Goal: Task Accomplishment & Management: Manage account settings

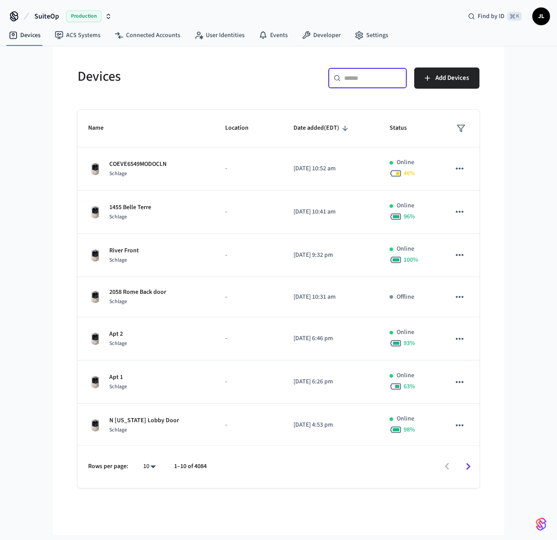
click at [357, 74] on input "text" at bounding box center [372, 78] width 57 height 9
paste input "**********"
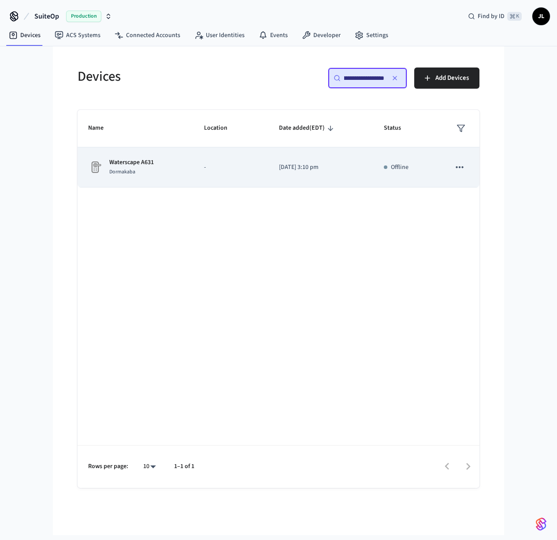
type input "**********"
click at [210, 166] on p "-" at bounding box center [231, 167] width 54 height 9
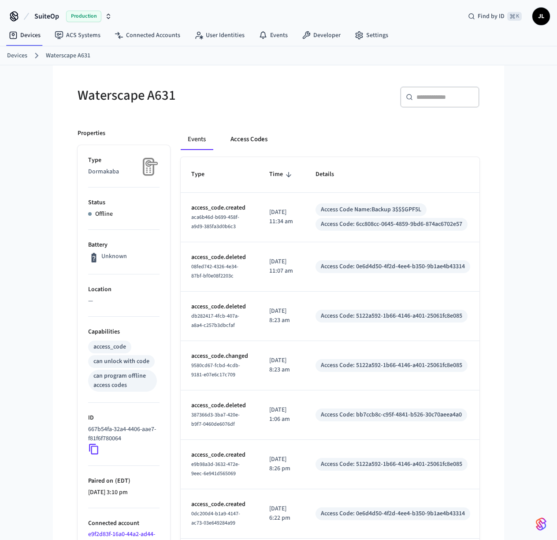
click at [250, 138] on button "Access Codes" at bounding box center [249, 139] width 51 height 21
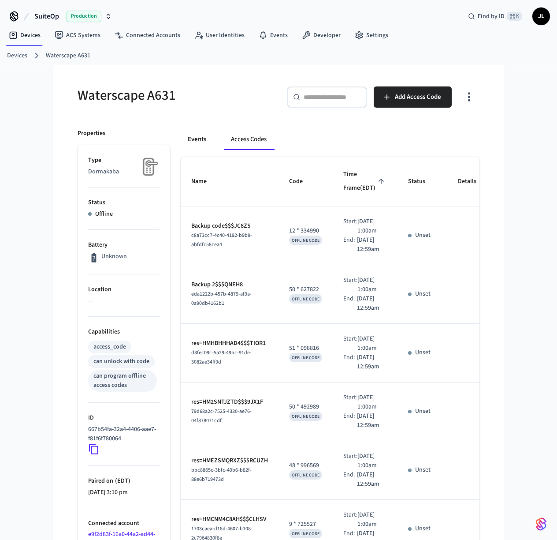
click at [194, 139] on button "Events" at bounding box center [197, 139] width 33 height 21
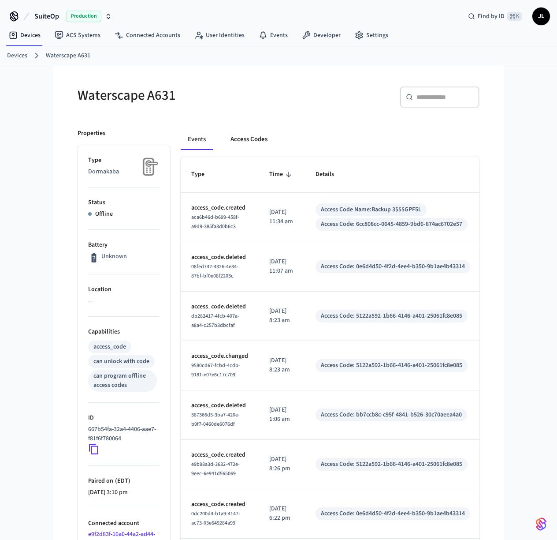
click at [252, 134] on button "Access Codes" at bounding box center [249, 139] width 51 height 21
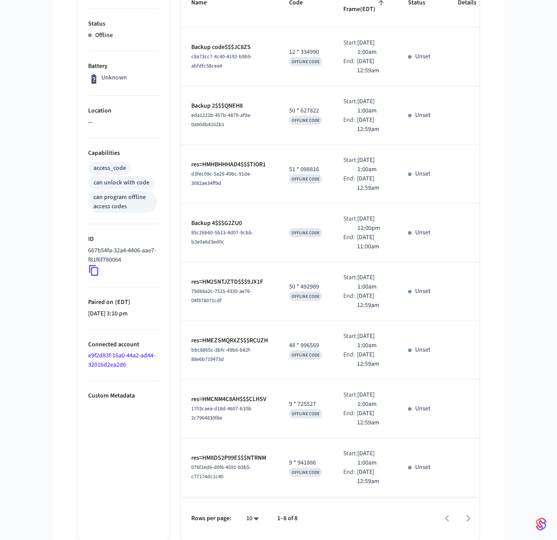
scroll to position [202, 0]
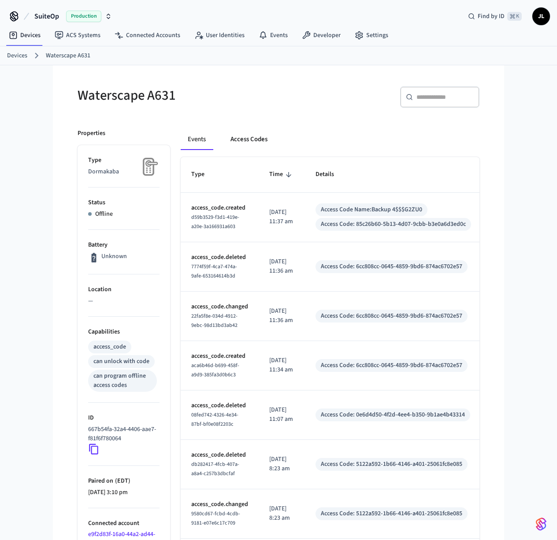
click at [250, 135] on button "Access Codes" at bounding box center [249, 139] width 51 height 21
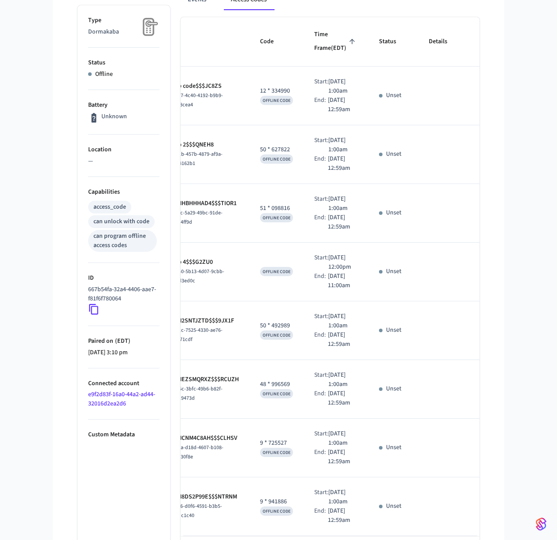
scroll to position [0, 30]
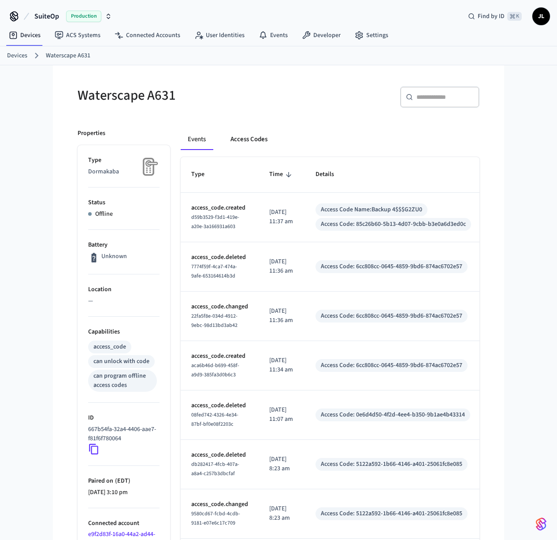
click at [250, 142] on button "Access Codes" at bounding box center [249, 139] width 51 height 21
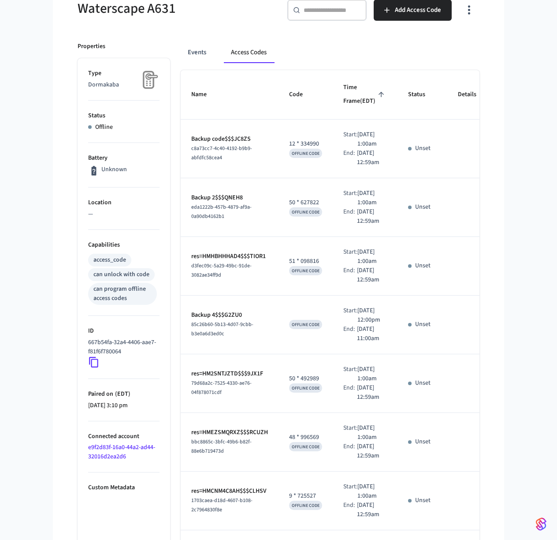
scroll to position [194, 0]
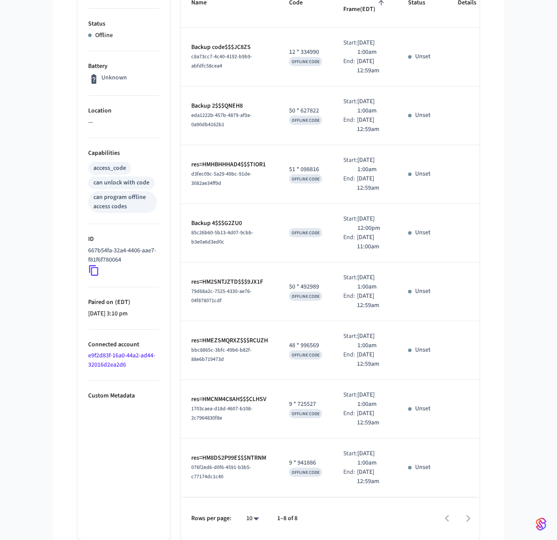
click at [431, 262] on td "Unset" at bounding box center [423, 233] width 50 height 59
drag, startPoint x: 454, startPoint y: 296, endPoint x: 470, endPoint y: 296, distance: 16.3
click at [460, 262] on td "sticky table" at bounding box center [473, 233] width 51 height 59
click at [469, 262] on td "sticky table" at bounding box center [473, 233] width 51 height 59
drag, startPoint x: 351, startPoint y: 290, endPoint x: 304, endPoint y: 286, distance: 46.4
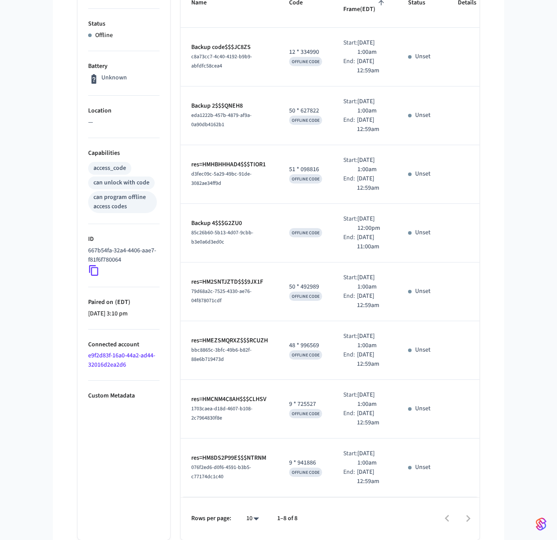
click at [342, 262] on td "Start: Sep 22nd 2025 12:00pm End: Sep 23rd 2025 11:00am" at bounding box center [365, 233] width 65 height 59
click at [286, 262] on td "OFFLINE CODE" at bounding box center [306, 233] width 54 height 59
drag, startPoint x: 229, startPoint y: 286, endPoint x: 235, endPoint y: 281, distance: 7.5
click at [229, 228] on p "Backup 4$$$G2ZU0" at bounding box center [229, 223] width 77 height 9
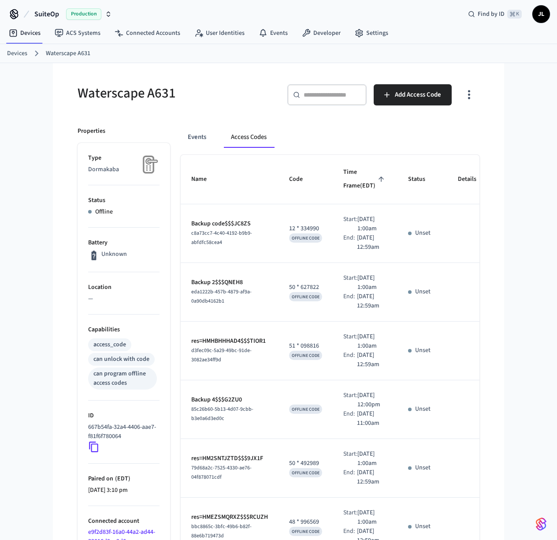
scroll to position [0, 0]
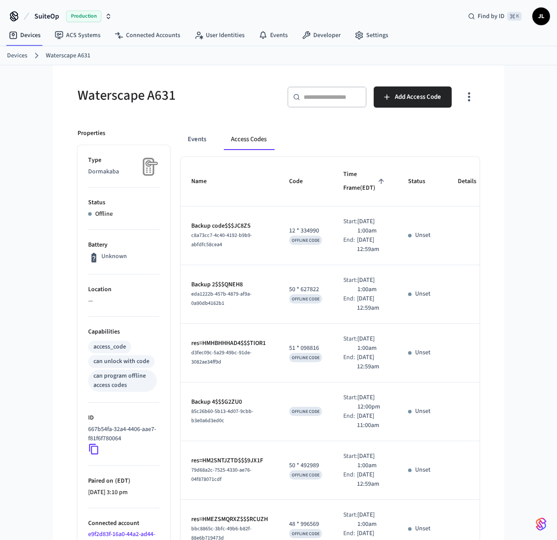
drag, startPoint x: 433, startPoint y: 267, endPoint x: 419, endPoint y: 244, distance: 27.3
click at [433, 265] on td "Unset" at bounding box center [423, 235] width 50 height 59
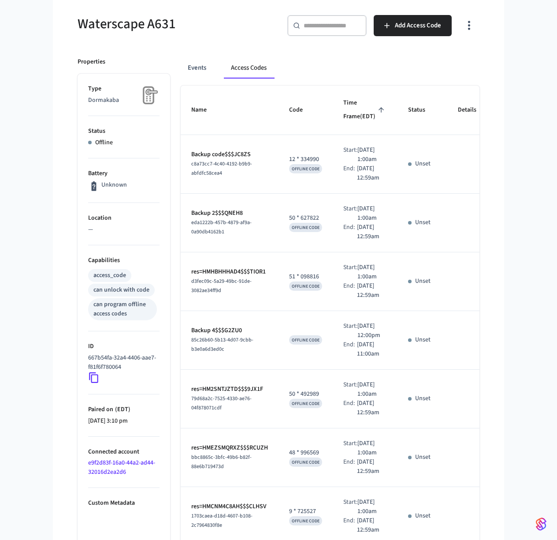
scroll to position [101, 0]
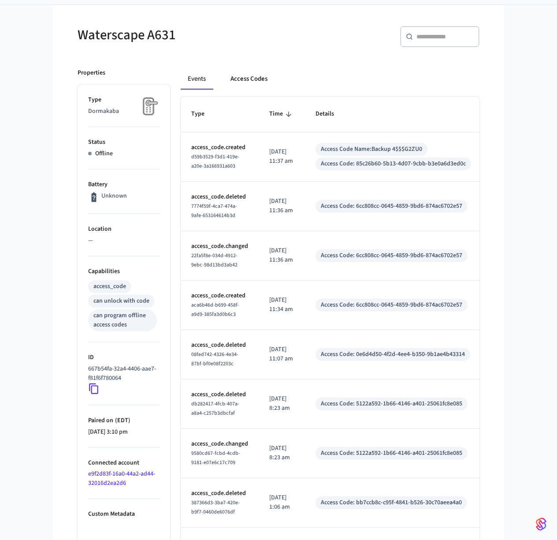
scroll to position [66, 0]
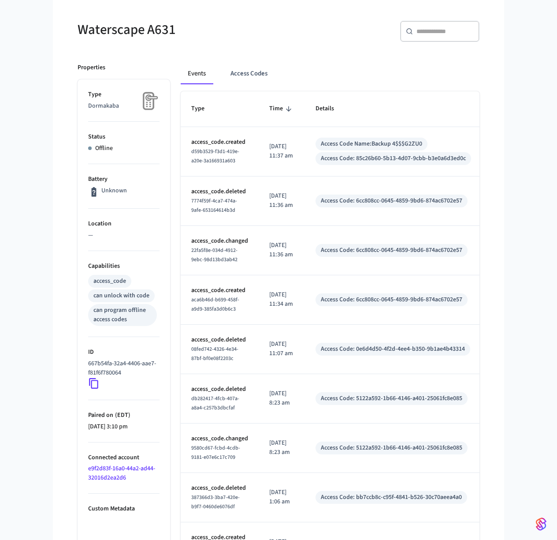
drag, startPoint x: 246, startPoint y: 61, endPoint x: 245, endPoint y: 69, distance: 8.0
click at [246, 61] on div "Events Access Codes Type Time Details access_code.created d59b3529-f3d1-419e-a2…" at bounding box center [325, 357] width 310 height 611
drag, startPoint x: 245, startPoint y: 69, endPoint x: 252, endPoint y: 74, distance: 7.9
click at [246, 70] on button "Access Codes" at bounding box center [249, 73] width 51 height 21
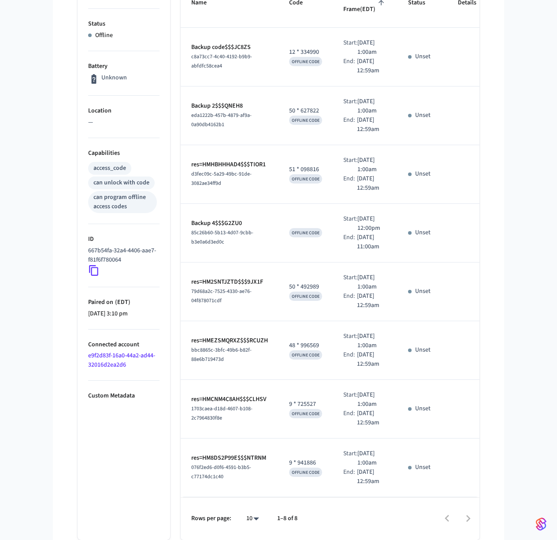
scroll to position [338, 0]
click at [448, 520] on div at bounding box center [392, 518] width 172 height 21
drag, startPoint x: 448, startPoint y: 519, endPoint x: 470, endPoint y: 519, distance: 22.0
click at [448, 519] on div at bounding box center [392, 518] width 172 height 21
drag, startPoint x: 470, startPoint y: 519, endPoint x: 387, endPoint y: 511, distance: 84.2
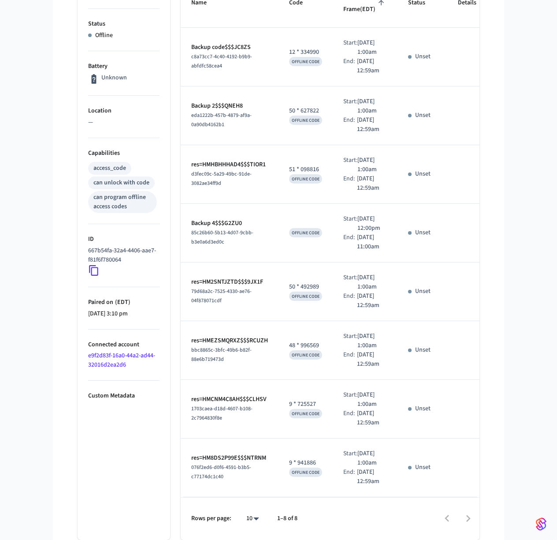
click at [469, 518] on div at bounding box center [392, 518] width 172 height 21
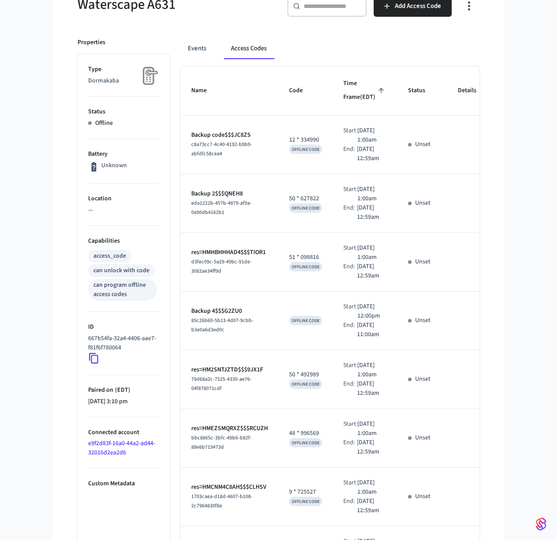
scroll to position [186, 0]
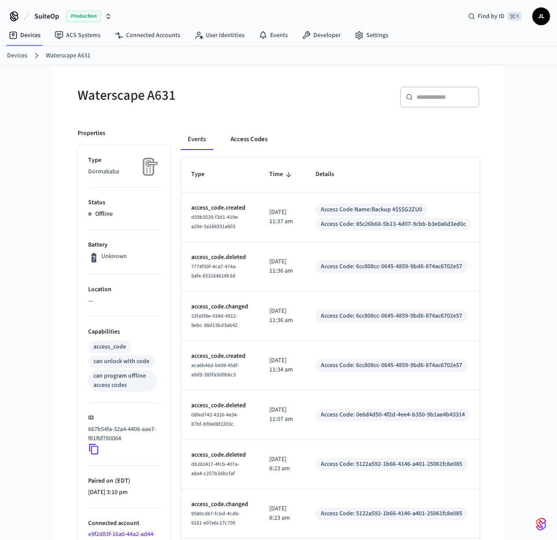
click at [252, 138] on button "Access Codes" at bounding box center [249, 139] width 51 height 21
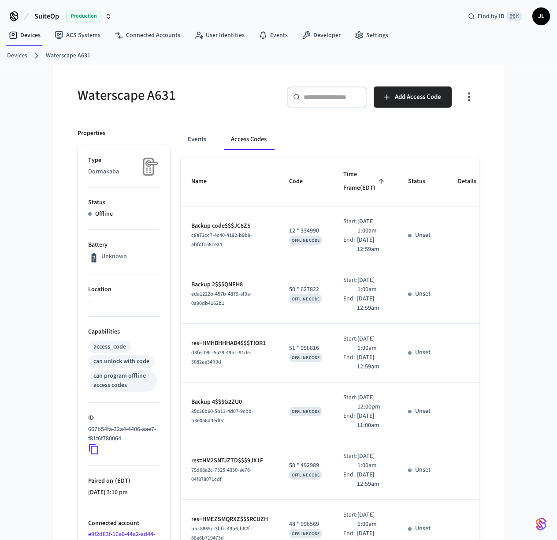
scroll to position [1, 0]
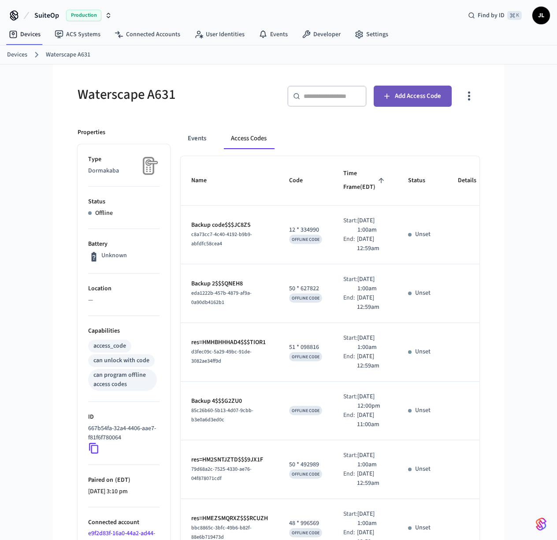
click at [425, 98] on span "Add Access Code" at bounding box center [418, 95] width 46 height 11
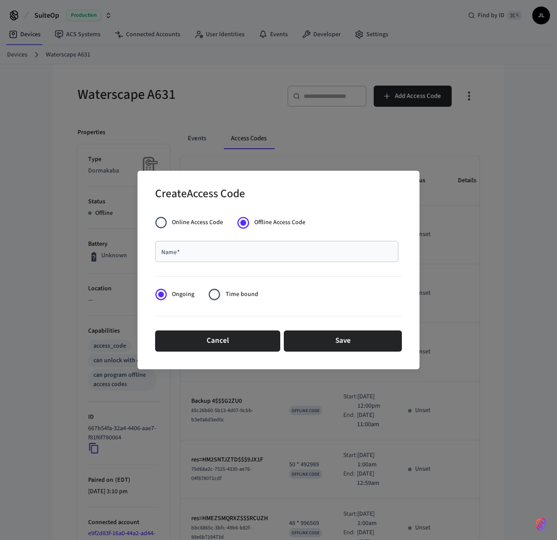
click at [220, 247] on input "Name   *" at bounding box center [276, 251] width 233 height 9
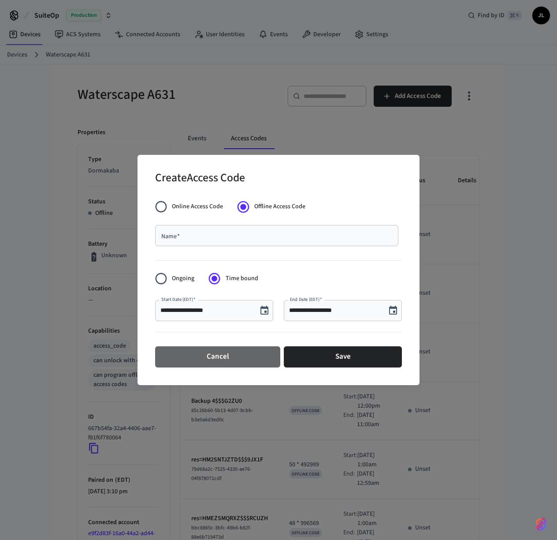
click at [235, 360] on button "Cancel" at bounding box center [217, 356] width 125 height 21
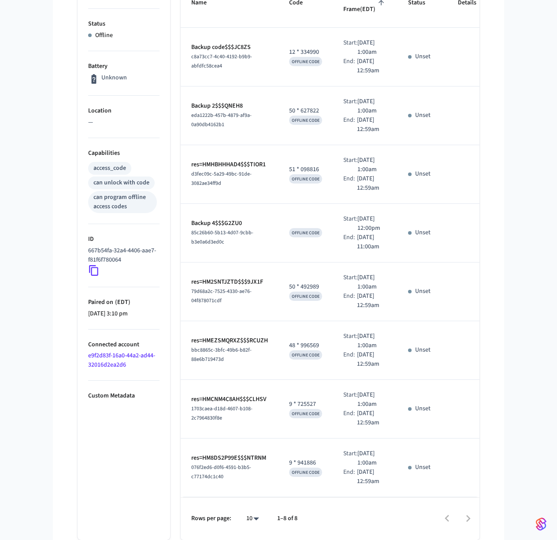
scroll to position [234, 0]
drag, startPoint x: 194, startPoint y: 256, endPoint x: 232, endPoint y: 262, distance: 38.3
click at [232, 246] on div "85c26b60-5b13-4d07-9cbb-b3e0a6d3ed0c" at bounding box center [229, 237] width 77 height 19
copy span "85c26b60-5b13-4d07-9cbb-b3e0a6d3ed0c"
click at [95, 265] on icon at bounding box center [93, 270] width 11 height 11
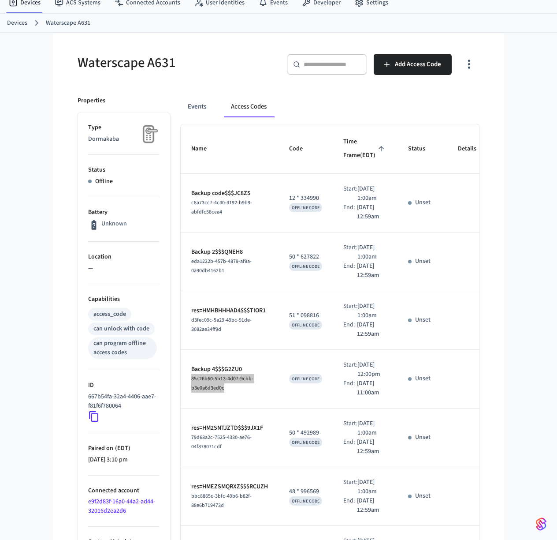
scroll to position [0, 0]
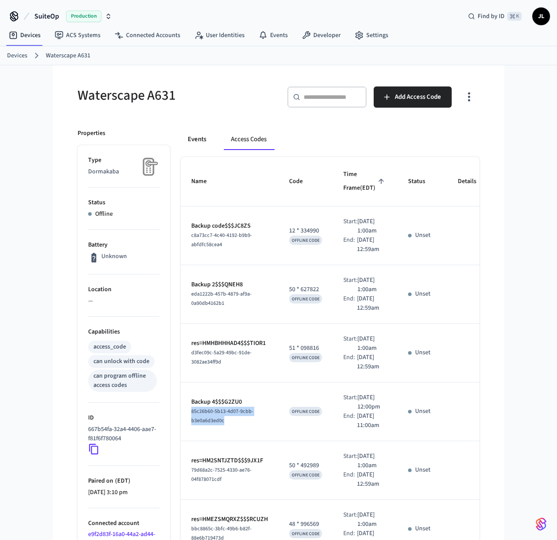
click at [200, 138] on button "Events" at bounding box center [197, 139] width 33 height 21
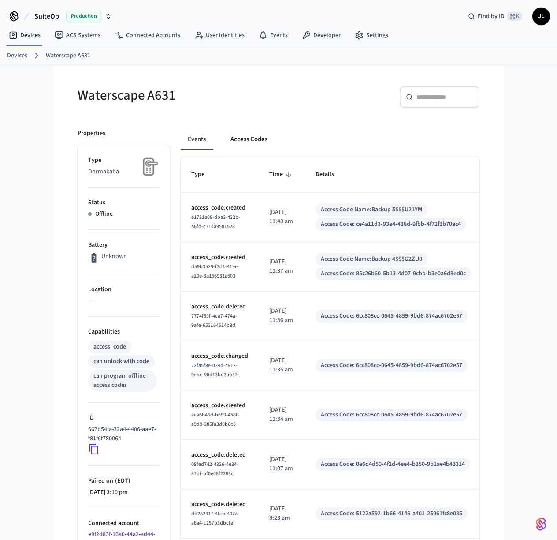
click at [257, 140] on button "Access Codes" at bounding box center [249, 139] width 51 height 21
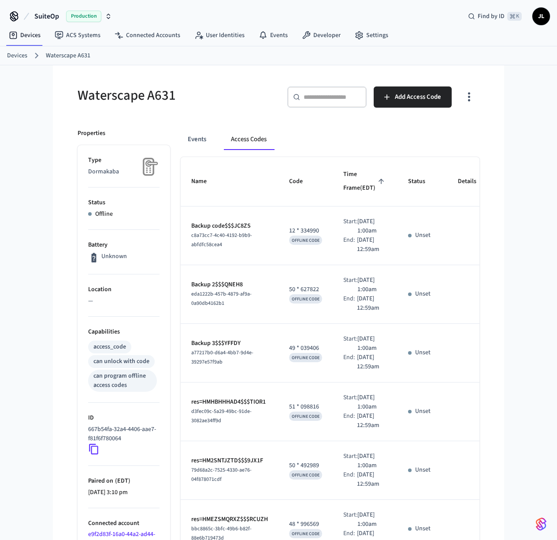
click at [244, 137] on button "Access Codes" at bounding box center [249, 139] width 50 height 21
click at [199, 137] on button "Events" at bounding box center [197, 139] width 33 height 21
